Goal: Navigation & Orientation: Find specific page/section

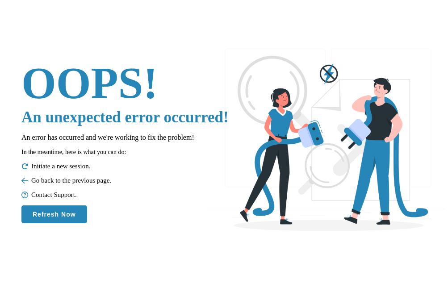
click at [59, 217] on button "Refresh Now" at bounding box center [54, 215] width 66 height 18
click at [57, 214] on button "Refresh Now" at bounding box center [54, 215] width 66 height 18
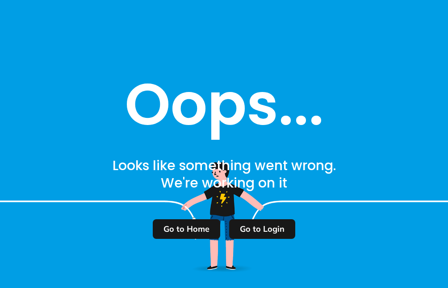
click at [258, 229] on m-button "Go to Login" at bounding box center [262, 229] width 66 height 20
